Goal: Task Accomplishment & Management: Manage account settings

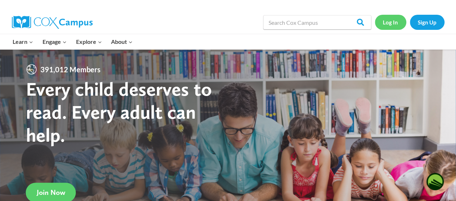
click at [390, 23] on link "Log In" at bounding box center [390, 22] width 31 height 15
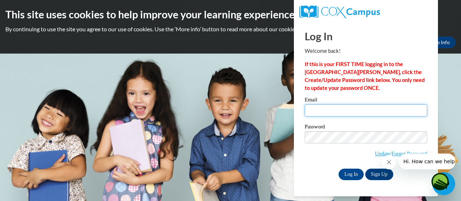
click at [334, 111] on input "Email" at bounding box center [366, 110] width 122 height 12
type input "[EMAIL_ADDRESS][DOMAIN_NAME]"
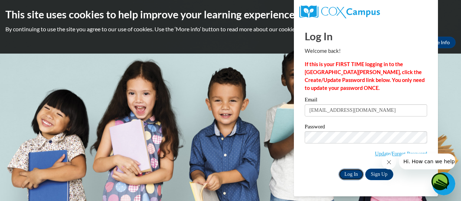
click at [353, 170] on input "Log In" at bounding box center [351, 175] width 25 height 12
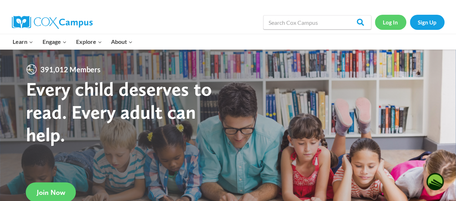
click at [393, 21] on link "Log In" at bounding box center [390, 22] width 31 height 15
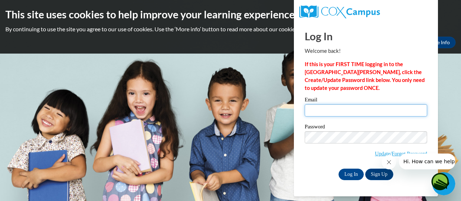
click at [319, 105] on input "Email" at bounding box center [366, 110] width 122 height 12
type input "[EMAIL_ADDRESS][DOMAIN_NAME]"
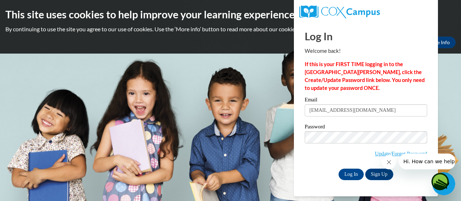
click at [387, 165] on icon "Close message from company" at bounding box center [389, 163] width 6 height 6
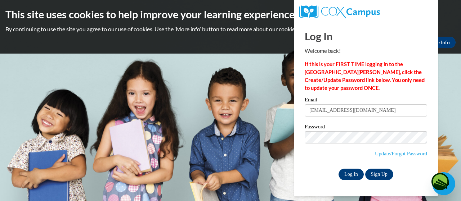
click at [354, 174] on input "Log In" at bounding box center [351, 175] width 25 height 12
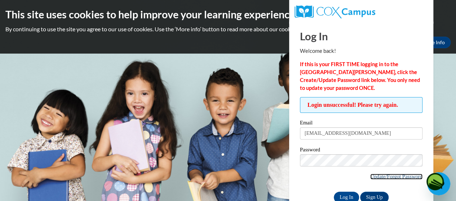
click at [376, 177] on link "Update/Forgot Password" at bounding box center [396, 177] width 52 height 6
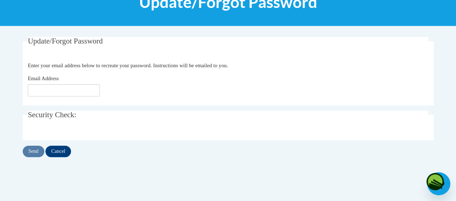
scroll to position [108, 0]
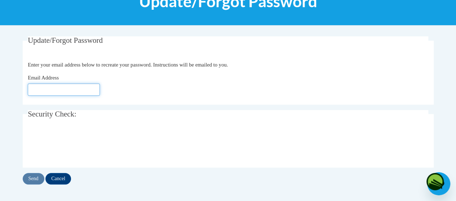
click at [72, 91] on input "Email Address" at bounding box center [64, 90] width 72 height 12
type input "kristinabrown@lowndes.k12.ga.us"
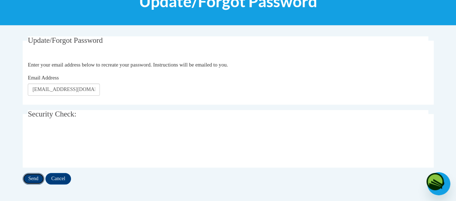
click at [35, 179] on input "Send" at bounding box center [34, 179] width 22 height 12
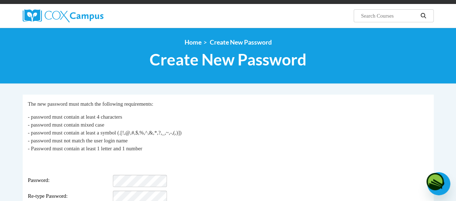
scroll to position [72, 0]
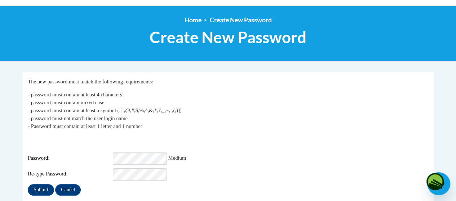
click at [92, 188] on div "Submit Cancel" at bounding box center [228, 190] width 400 height 12
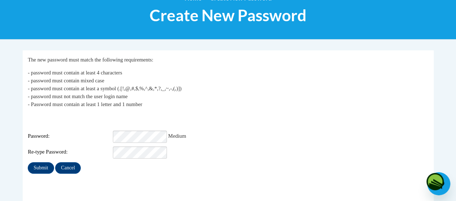
scroll to position [108, 0]
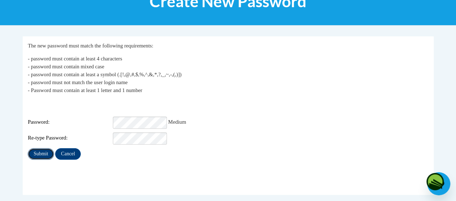
click at [42, 150] on input "Submit" at bounding box center [41, 154] width 26 height 12
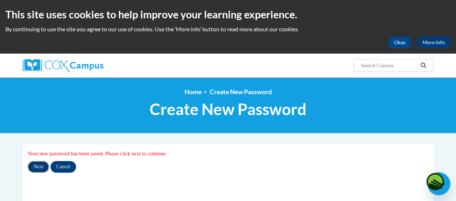
click at [40, 168] on input "Next" at bounding box center [38, 167] width 21 height 12
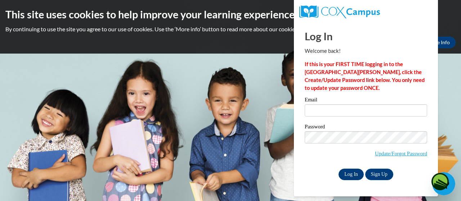
type input "[EMAIL_ADDRESS][DOMAIN_NAME]"
click at [349, 174] on input "Log In" at bounding box center [351, 175] width 25 height 12
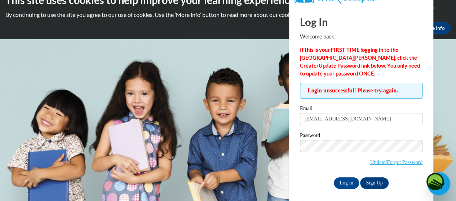
scroll to position [17, 0]
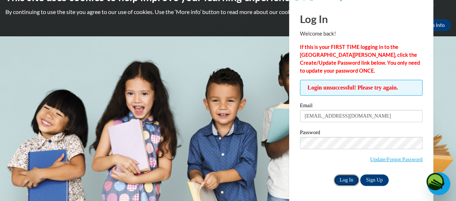
click at [346, 180] on input "Log In" at bounding box center [346, 181] width 25 height 12
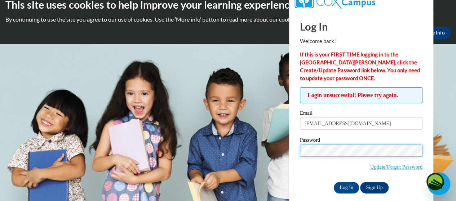
scroll to position [17, 0]
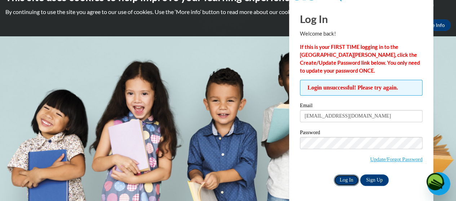
click at [345, 180] on input "Log In" at bounding box center [346, 181] width 25 height 12
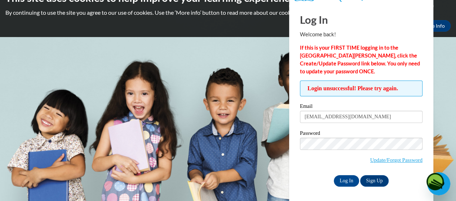
scroll to position [17, 0]
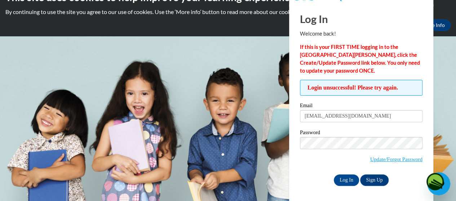
click at [328, 165] on span "Update/Forgot Password" at bounding box center [361, 152] width 122 height 30
click at [341, 181] on input "Log In" at bounding box center [346, 181] width 25 height 12
